Goal: Obtain resource: Obtain resource

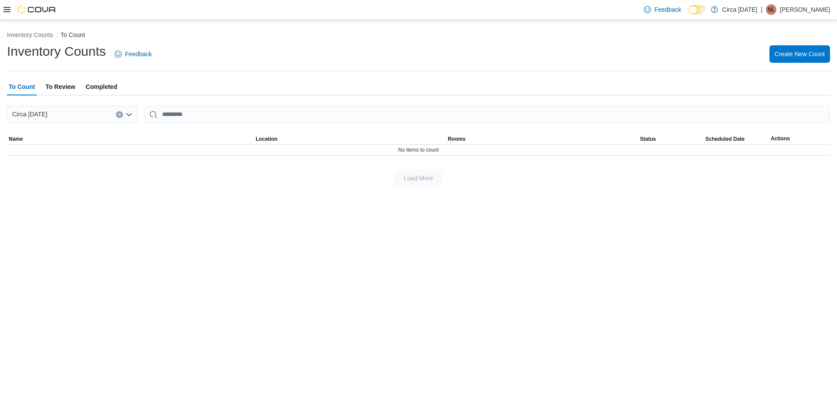
click at [8, 11] on icon at bounding box center [6, 9] width 7 height 7
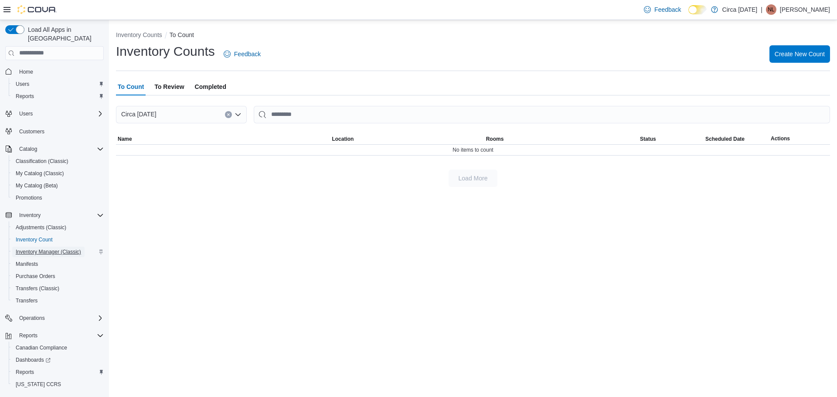
click at [51, 249] on span "Inventory Manager (Classic)" at bounding box center [48, 252] width 65 height 7
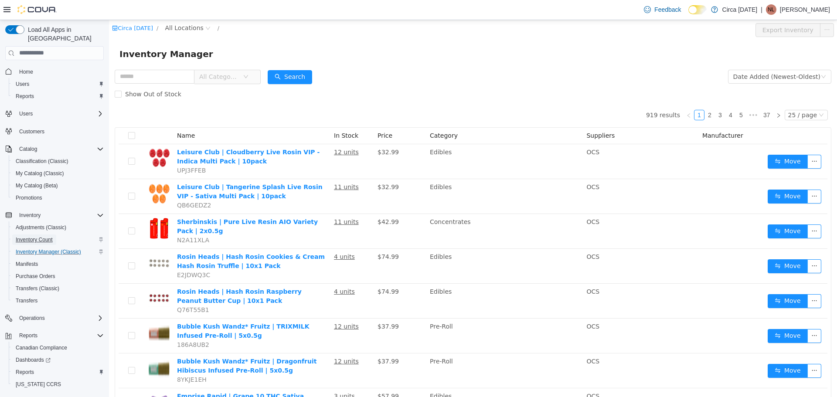
click at [21, 236] on span "Inventory Count" at bounding box center [34, 239] width 37 height 7
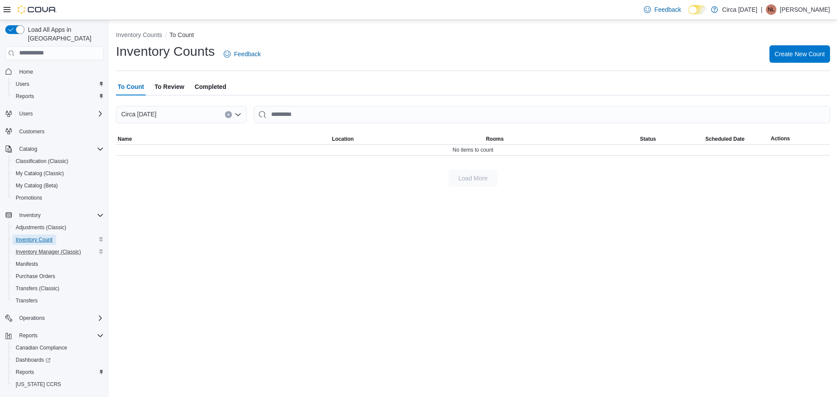
click at [23, 236] on span "Inventory Count" at bounding box center [34, 239] width 37 height 7
click at [34, 212] on span "Inventory" at bounding box center [29, 215] width 21 height 7
click at [33, 212] on span "Inventory" at bounding box center [29, 215] width 21 height 7
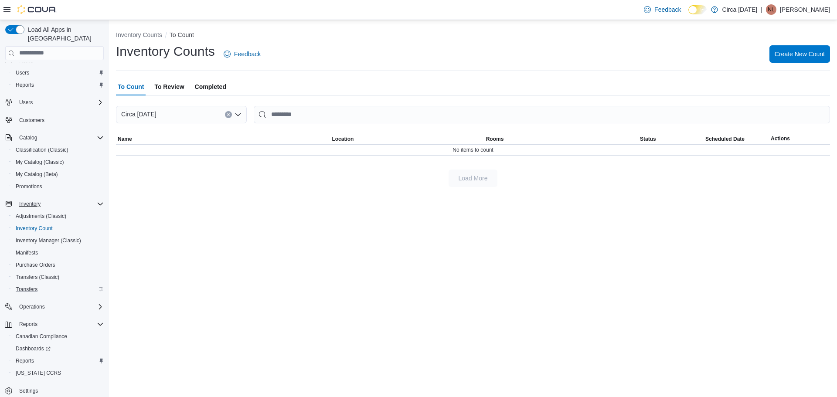
scroll to position [16, 0]
click at [31, 77] on span "Reports" at bounding box center [25, 80] width 18 height 7
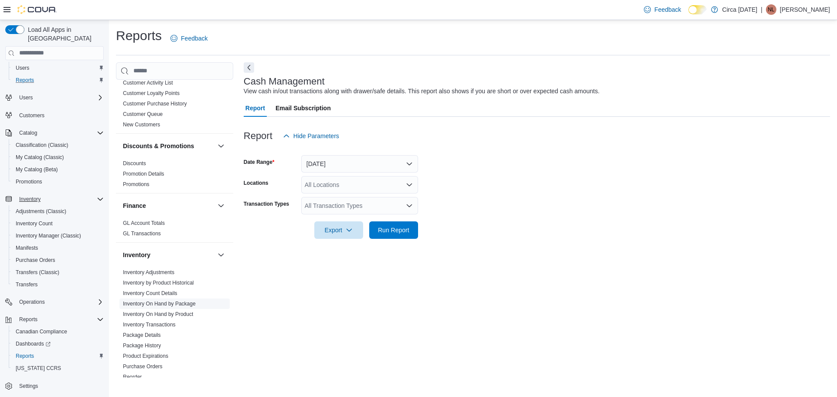
scroll to position [131, 0]
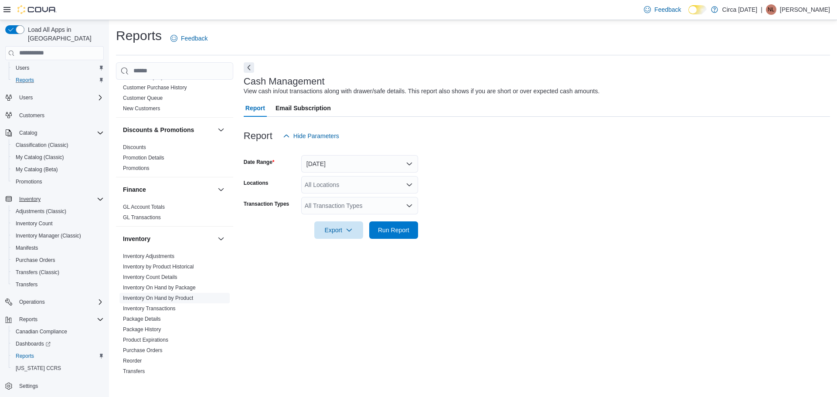
click at [156, 298] on link "Inventory On Hand by Product" at bounding box center [158, 298] width 70 height 6
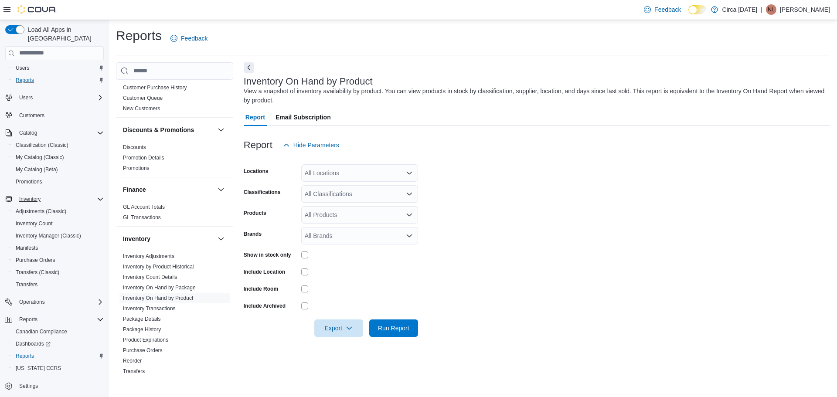
click at [314, 170] on div "All Locations" at bounding box center [359, 172] width 117 height 17
click at [345, 200] on span "Circa [DATE]" at bounding box center [337, 200] width 35 height 9
drag, startPoint x: 589, startPoint y: 227, endPoint x: 545, endPoint y: 222, distance: 44.2
click at [587, 227] on form "Locations Circa [DATE] Classifications All Classifications Products All Product…" at bounding box center [537, 245] width 586 height 183
click at [321, 196] on div "All Classifications" at bounding box center [359, 193] width 117 height 17
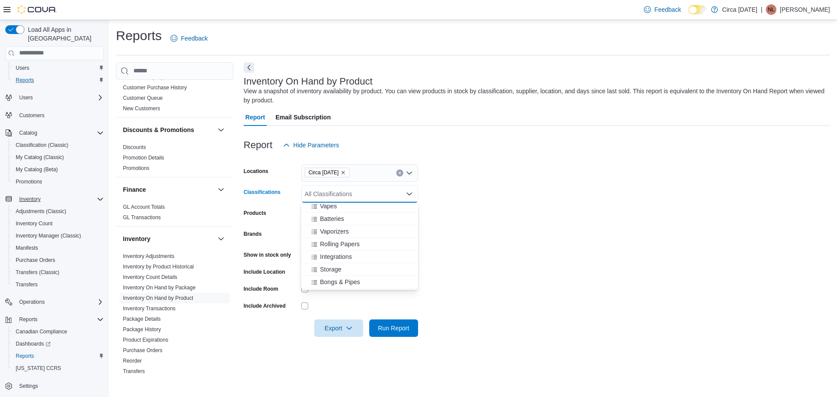
scroll to position [131, 0]
click at [334, 247] on button "Rolling Papers" at bounding box center [359, 242] width 117 height 13
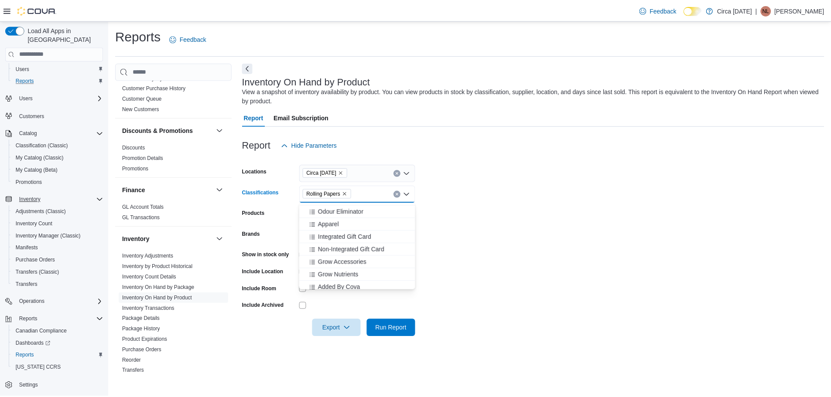
scroll to position [381, 0]
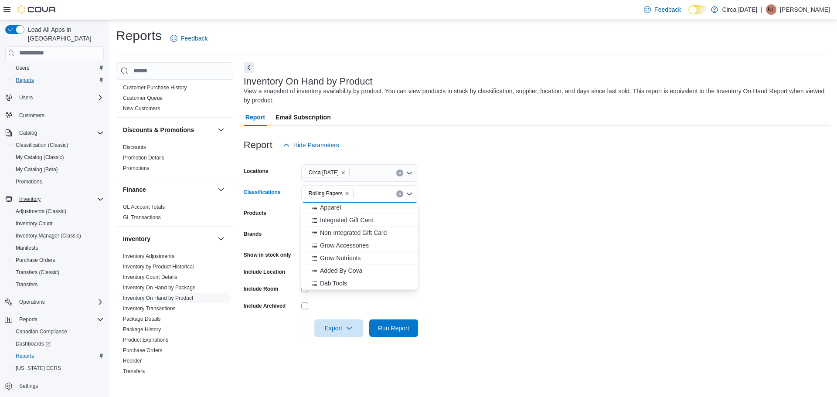
click at [548, 264] on form "Locations Circa [DATE] Classifications Rolling Papers Combo box. Selected. Roll…" at bounding box center [537, 245] width 586 height 183
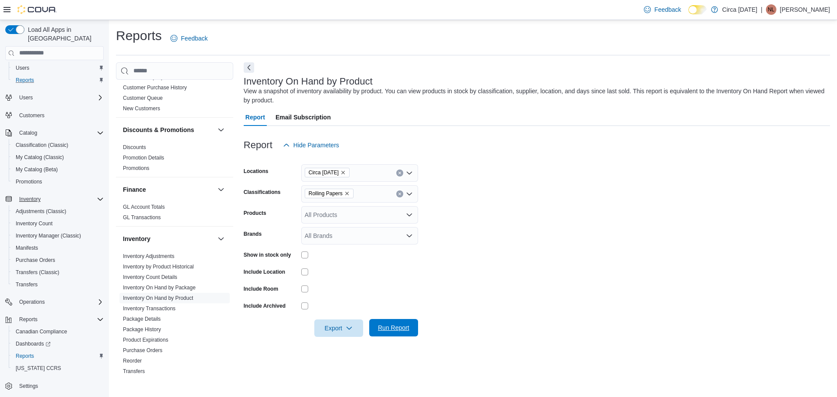
click at [397, 331] on span "Run Report" at bounding box center [393, 327] width 31 height 9
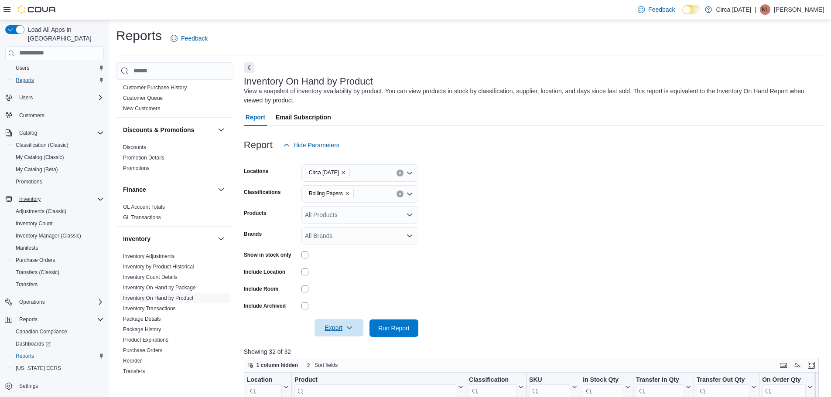
click at [340, 330] on span "Export" at bounding box center [339, 327] width 38 height 17
click at [343, 274] on span "Export to Excel" at bounding box center [339, 275] width 39 height 7
click at [401, 194] on icon "Clear input" at bounding box center [399, 193] width 3 height 3
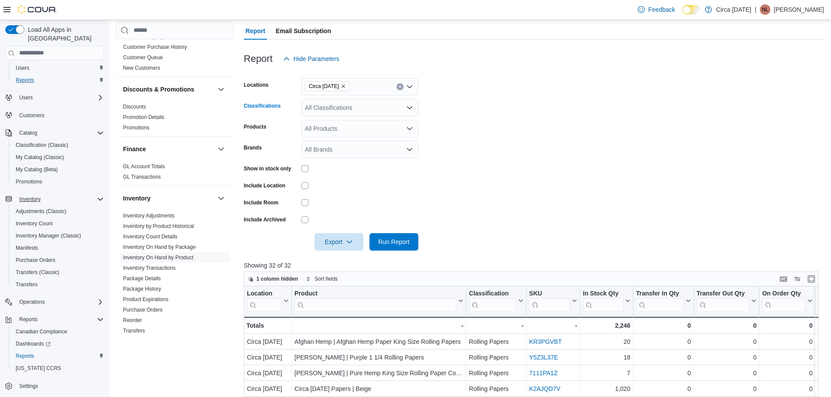
scroll to position [87, 0]
click at [331, 107] on div "All Classifications Combo box. Selected. Combo box input. All Classifications. …" at bounding box center [359, 106] width 117 height 17
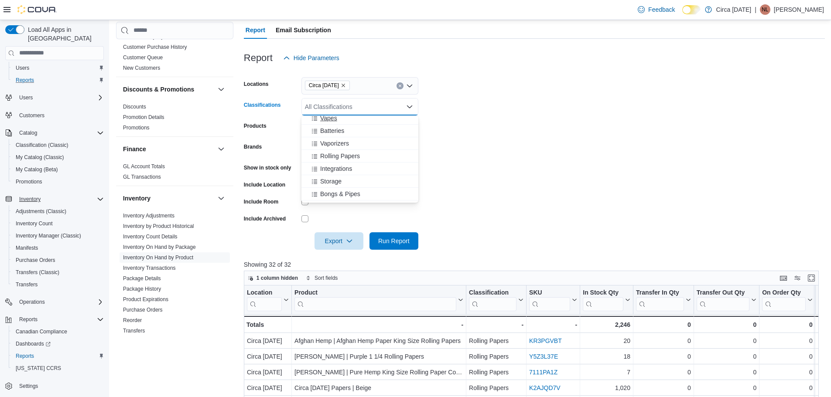
scroll to position [131, 0]
click at [343, 146] on span "Vaporizers" at bounding box center [334, 142] width 29 height 9
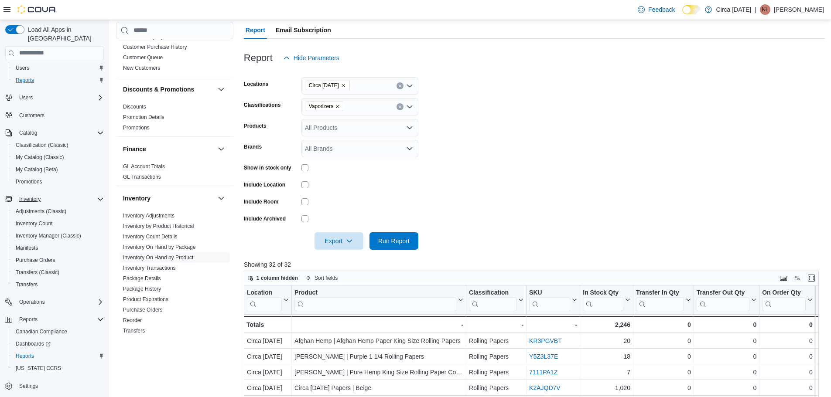
click at [460, 100] on form "Locations Circa [DATE] Classifications Vaporizers Products All Products Brands …" at bounding box center [534, 158] width 581 height 183
click at [391, 237] on span "Run Report" at bounding box center [393, 240] width 31 height 9
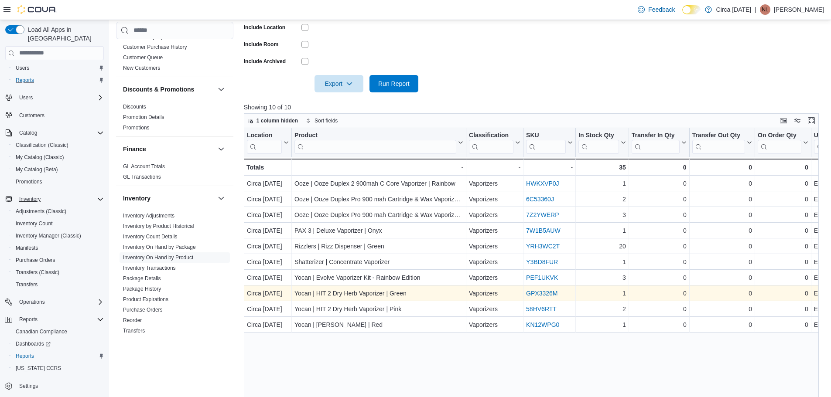
scroll to position [285, 0]
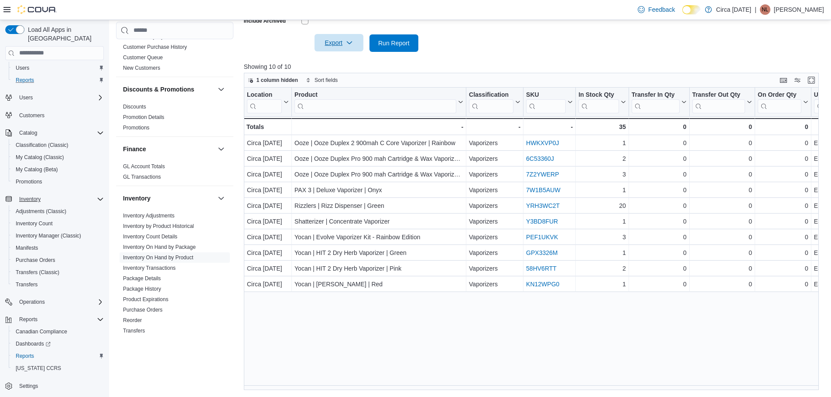
click at [333, 41] on span "Export" at bounding box center [339, 42] width 38 height 17
click at [337, 61] on span "Export to Excel" at bounding box center [339, 60] width 39 height 7
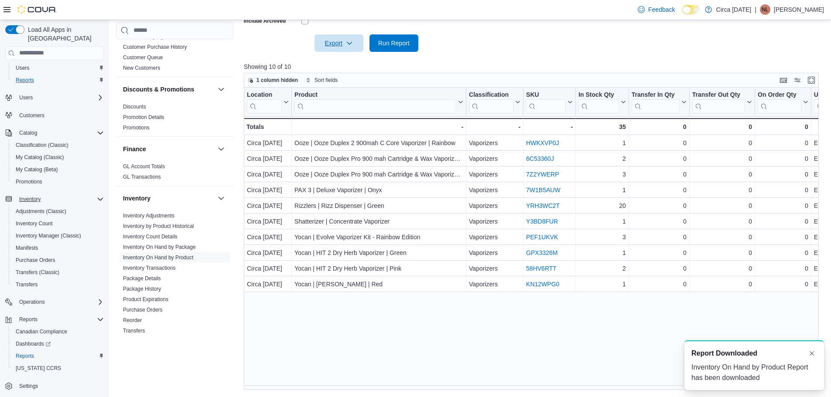
scroll to position [0, 0]
